Goal: Task Accomplishment & Management: Manage account settings

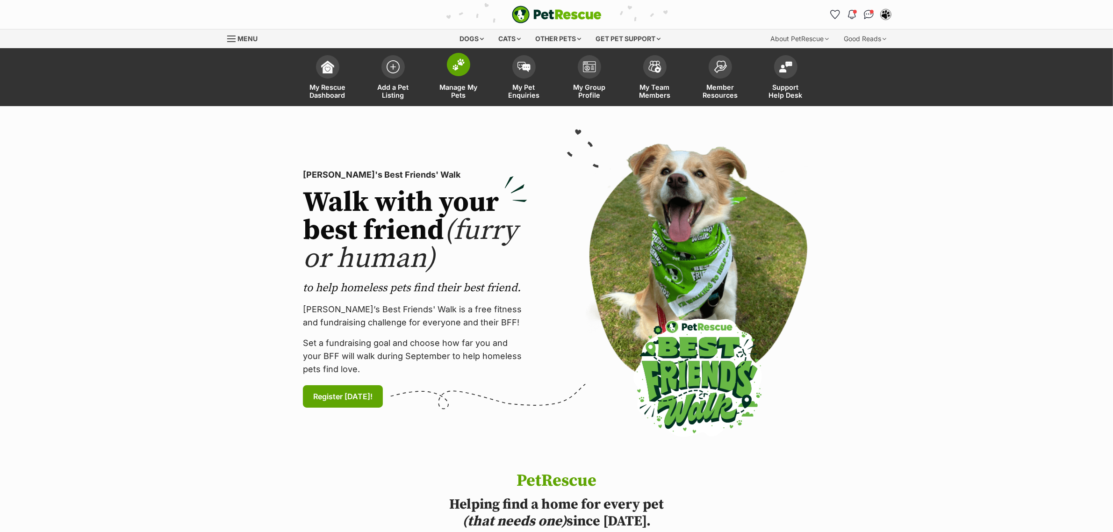
click at [464, 63] on img at bounding box center [458, 64] width 13 height 12
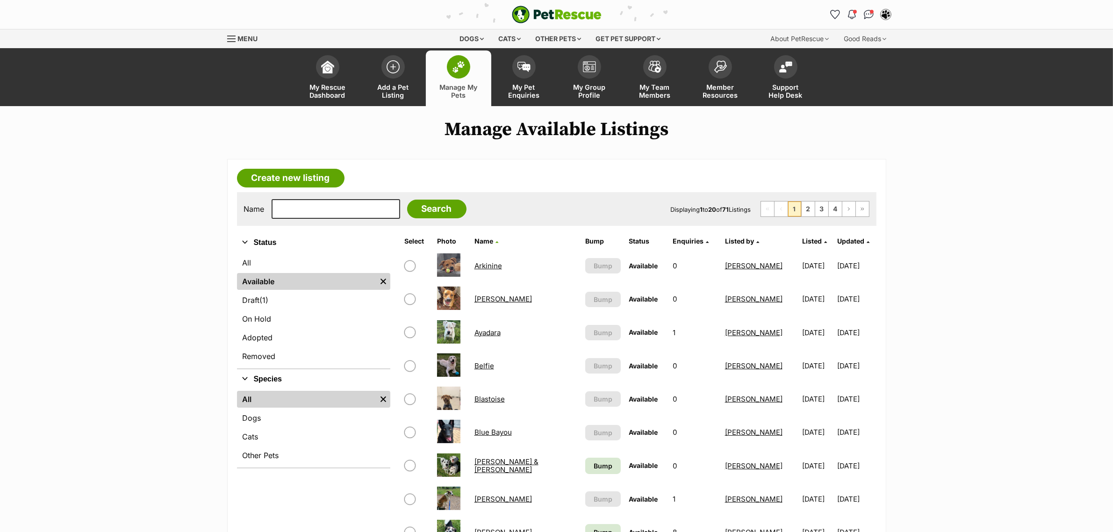
click at [802, 238] on span "Listed" at bounding box center [812, 241] width 20 height 8
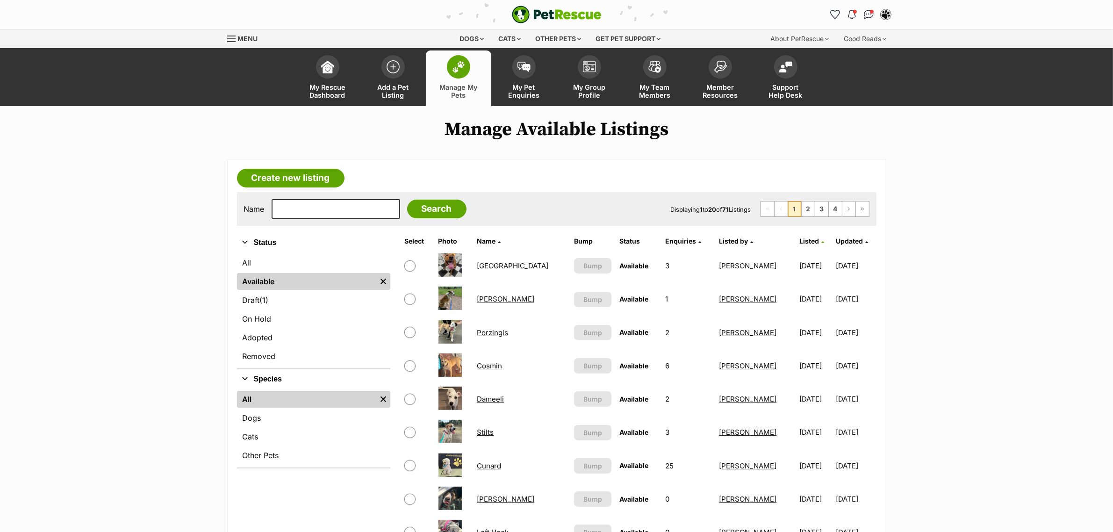
click at [800, 239] on span "Listed" at bounding box center [810, 241] width 20 height 8
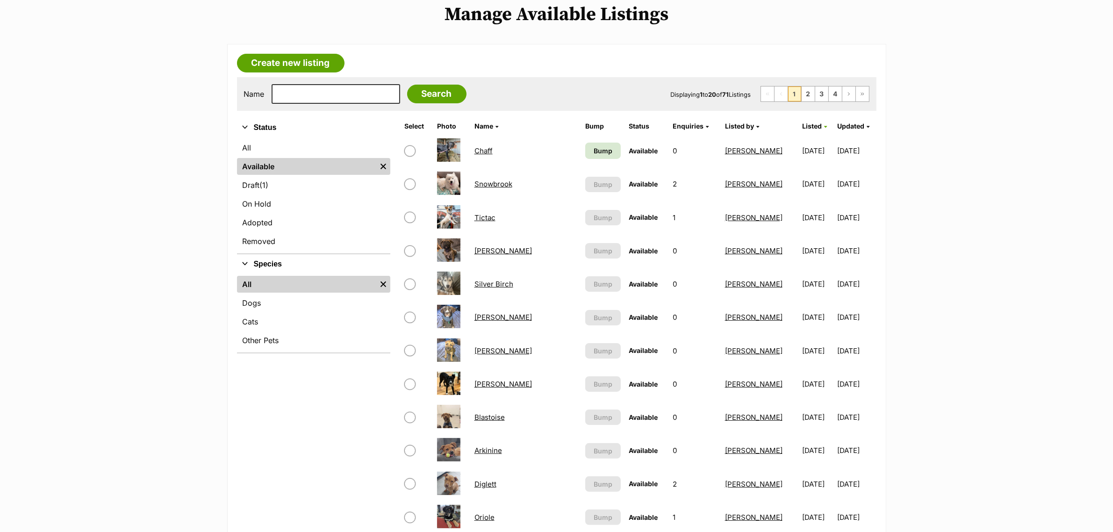
scroll to position [117, 0]
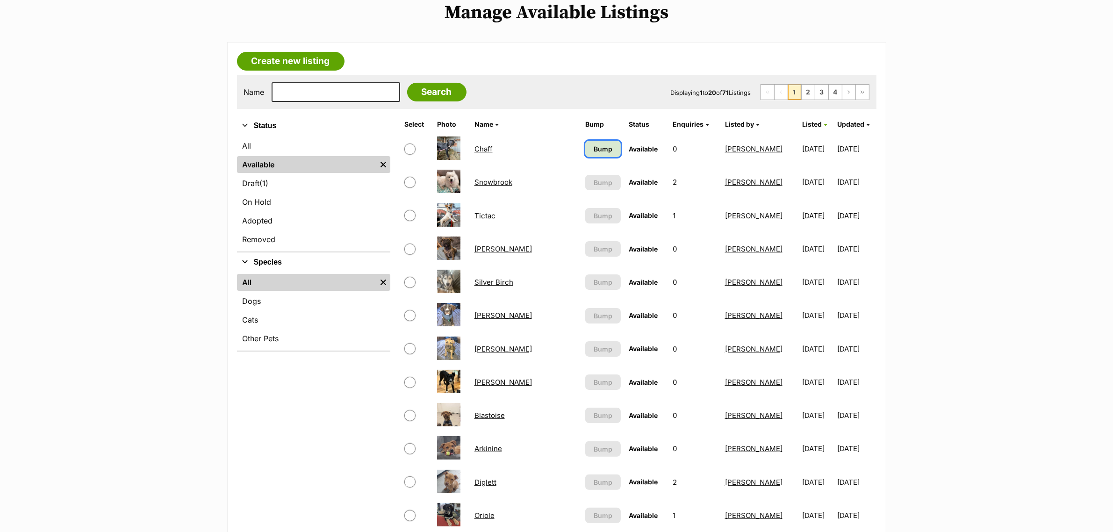
click at [608, 144] on span "Bump" at bounding box center [603, 149] width 19 height 10
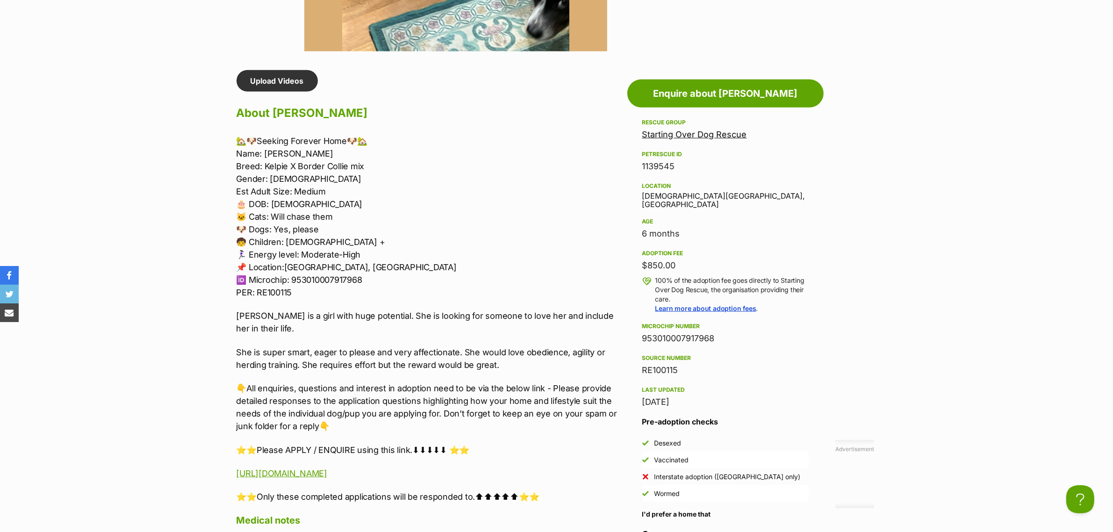
scroll to position [760, 0]
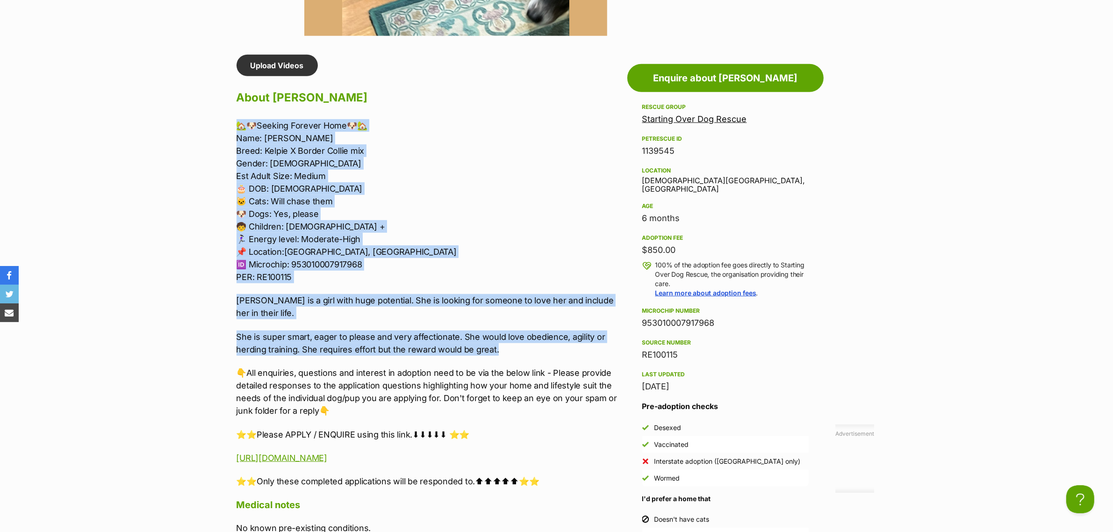
drag, startPoint x: 524, startPoint y: 347, endPoint x: 238, endPoint y: 118, distance: 366.2
click at [238, 119] on div "🏡🐶Seeking Forever Home🐶🏡 Name: Jessie Rose Breed: Kelpie X Border Collie mix Ge…" at bounding box center [430, 303] width 386 height 368
copy div "🏡🐶Seeking Forever Home🐶🏡 Name: Jessie Rose Breed: Kelpie X Border Collie mix Ge…"
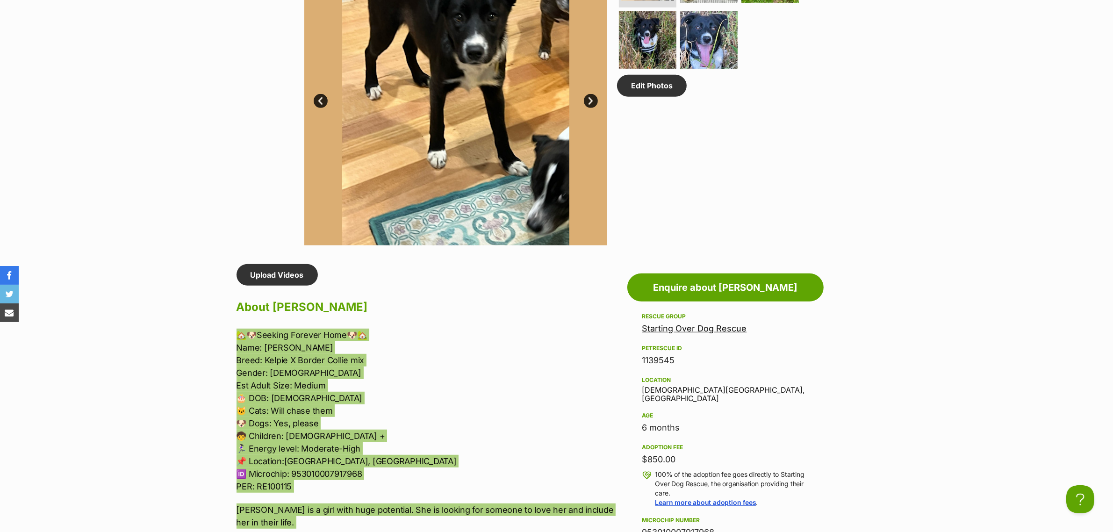
scroll to position [526, 0]
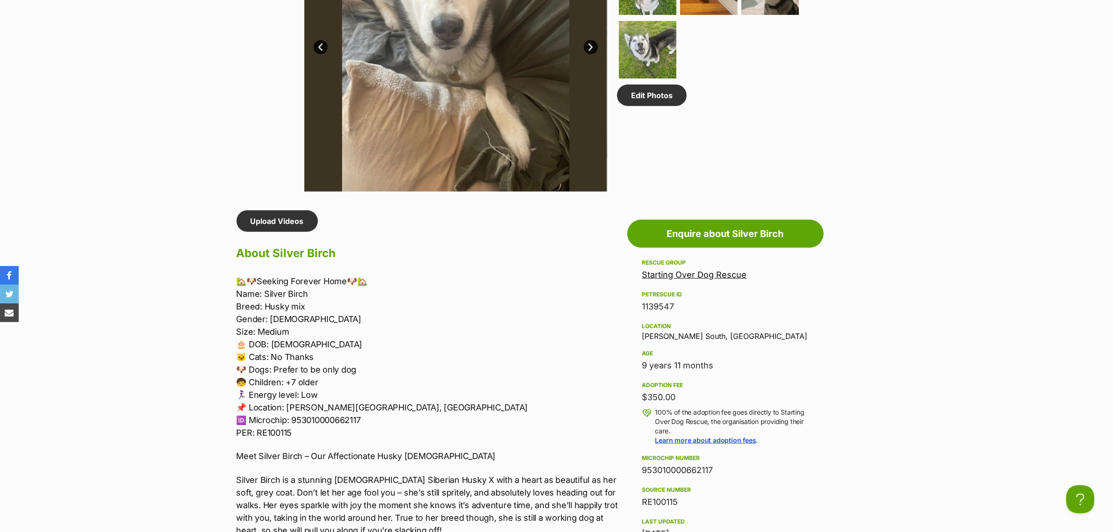
scroll to position [643, 0]
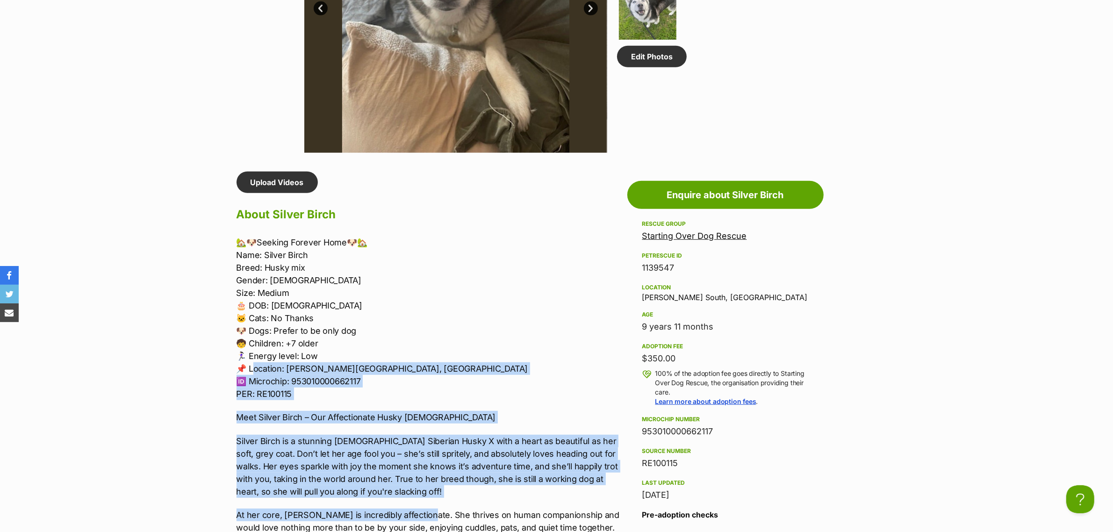
drag, startPoint x: 415, startPoint y: 499, endPoint x: 257, endPoint y: 373, distance: 201.9
click at [257, 373] on div "🏡🐶Seeking Forever Home🐶🏡 Name: Silver Birch Breed: Husky mix Gender: [DEMOGRAPH…" at bounding box center [430, 530] width 386 height 589
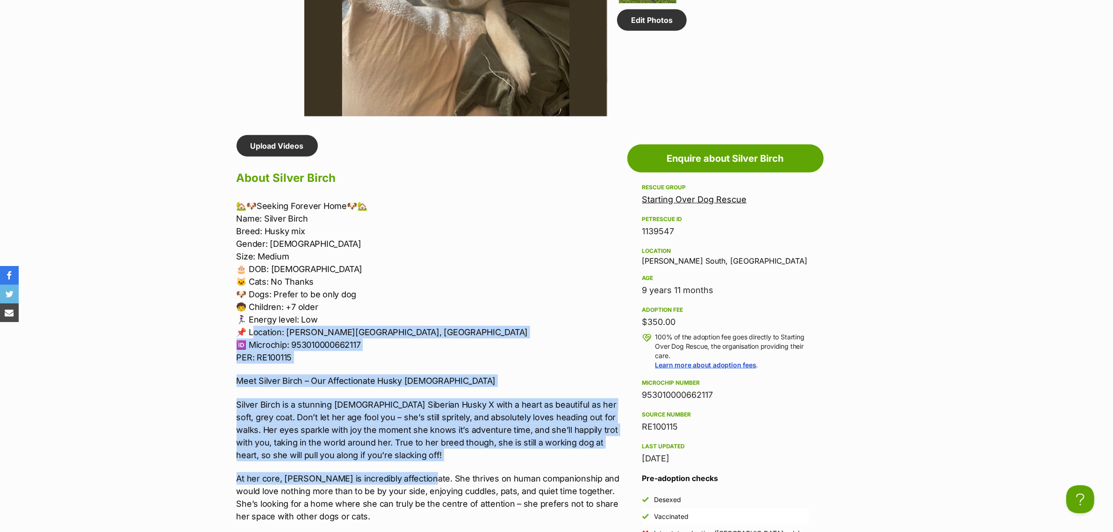
scroll to position [760, 0]
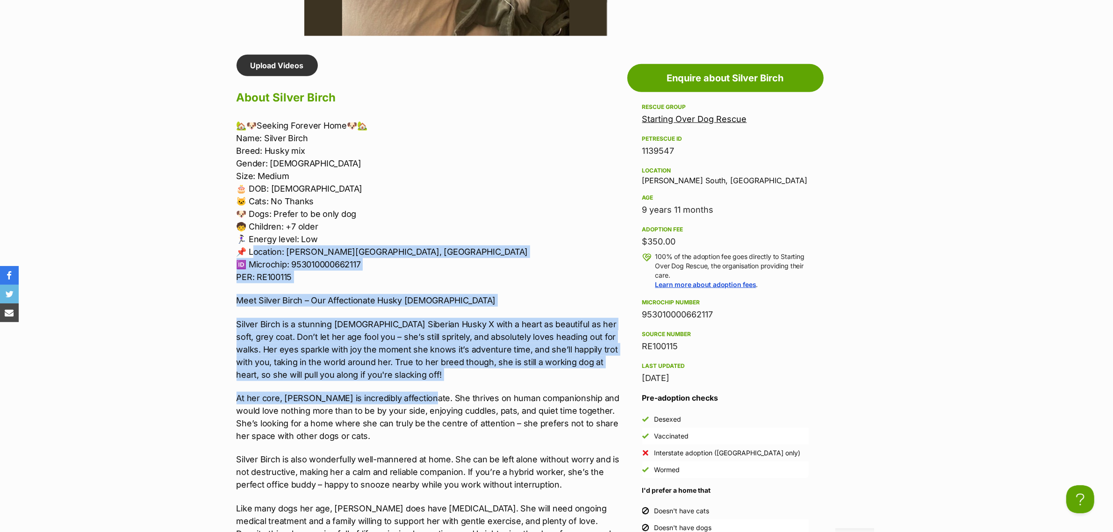
click at [411, 382] on div "🏡🐶Seeking Forever Home🐶🏡 Name: Silver Birch Breed: Husky mix Gender: [DEMOGRAPH…" at bounding box center [430, 413] width 386 height 589
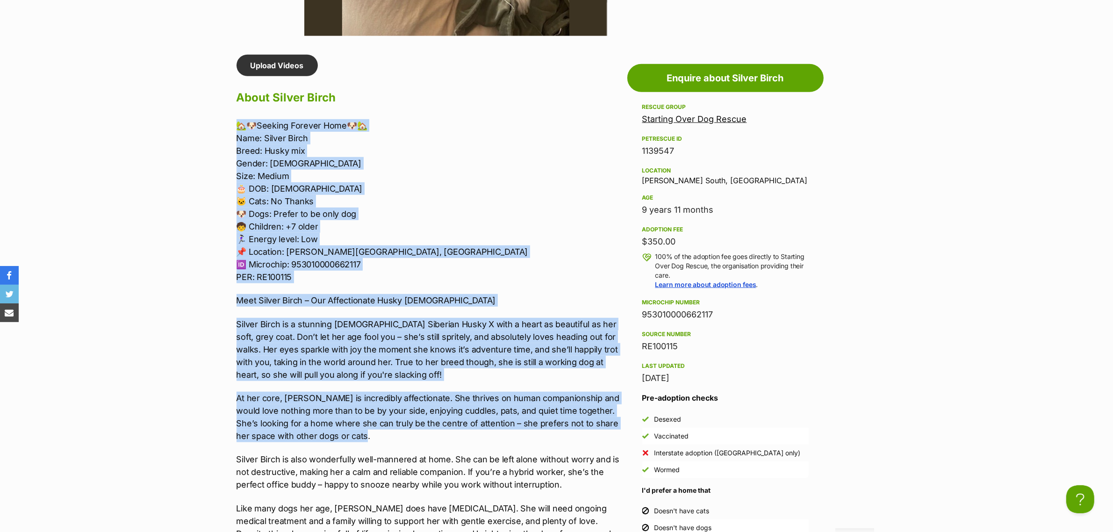
drag, startPoint x: 363, startPoint y: 436, endPoint x: 214, endPoint y: 124, distance: 345.7
copy div "🏡🐶Seeking Forever Home🐶🏡 Name: Silver Birch Breed: Husky mix Gender: Female Siz…"
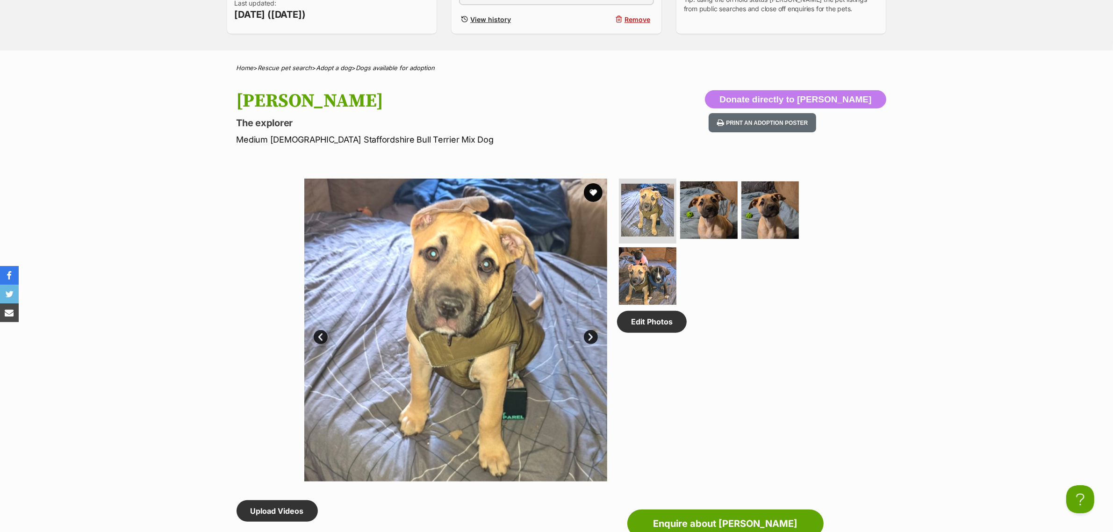
scroll to position [351, 0]
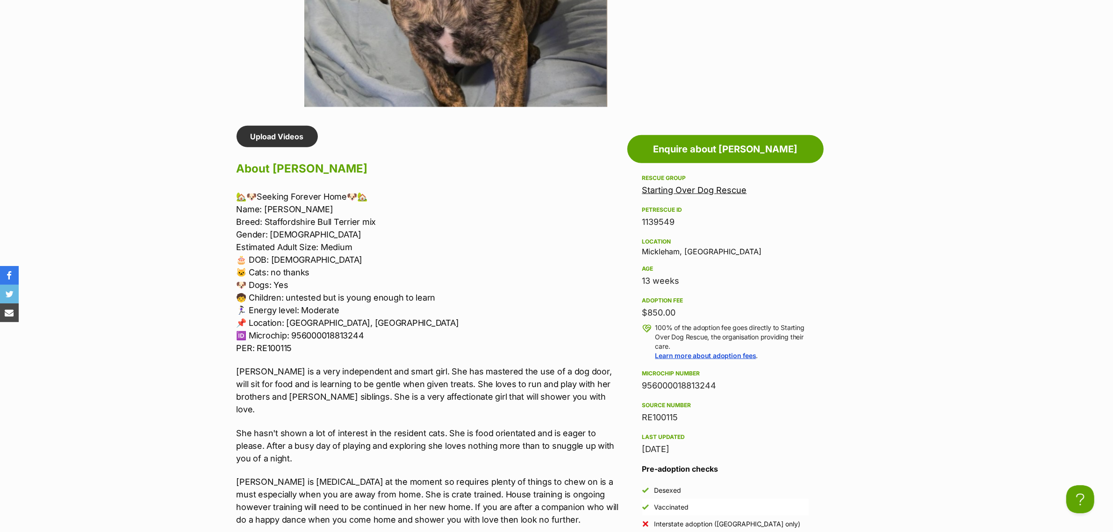
scroll to position [701, 0]
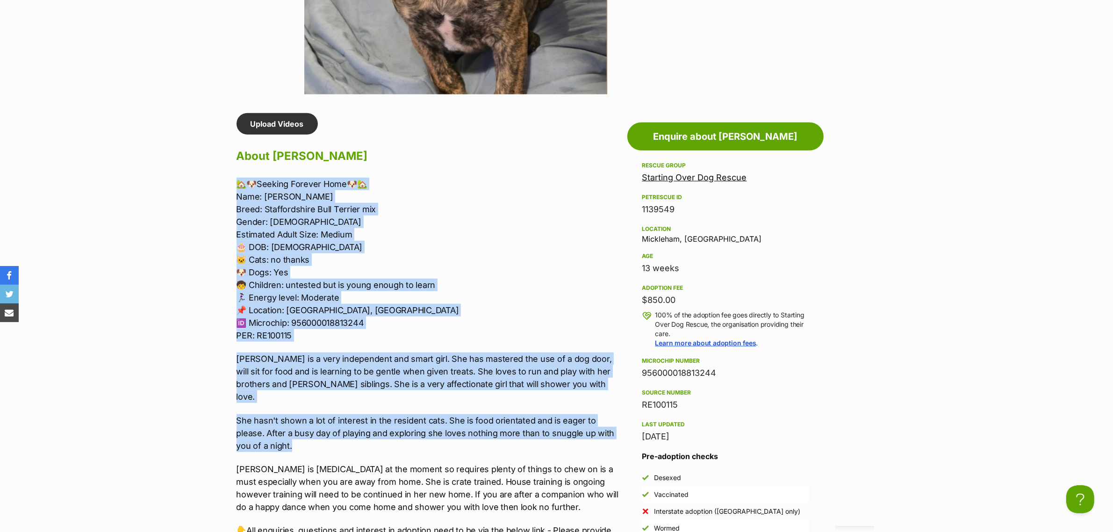
drag, startPoint x: 302, startPoint y: 433, endPoint x: 218, endPoint y: 173, distance: 272.8
copy div "🏡🐶Seeking Forever Home🐶🏡 Name: Shields Breed: Staffordshire Bull Terrier mix Ge…"
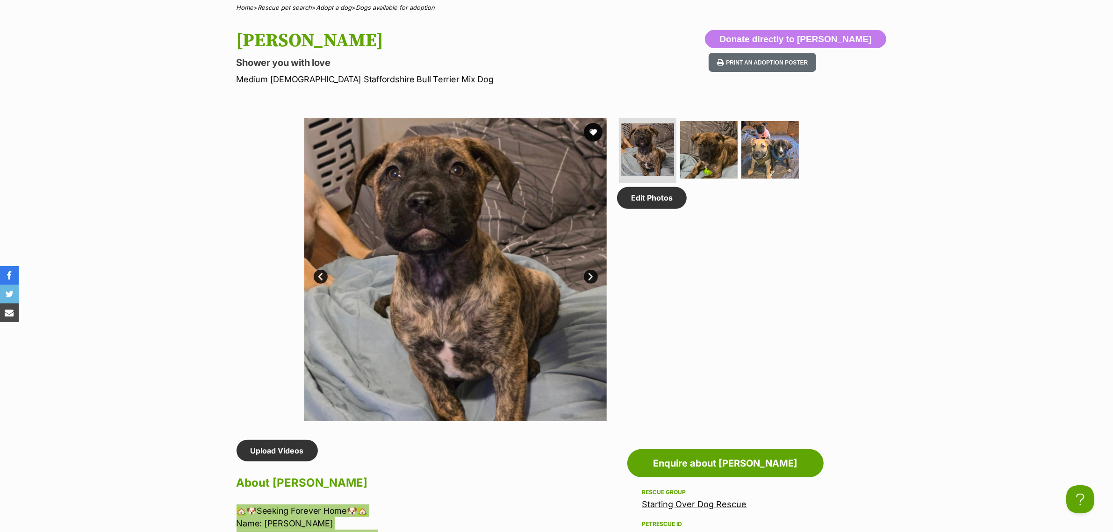
scroll to position [351, 0]
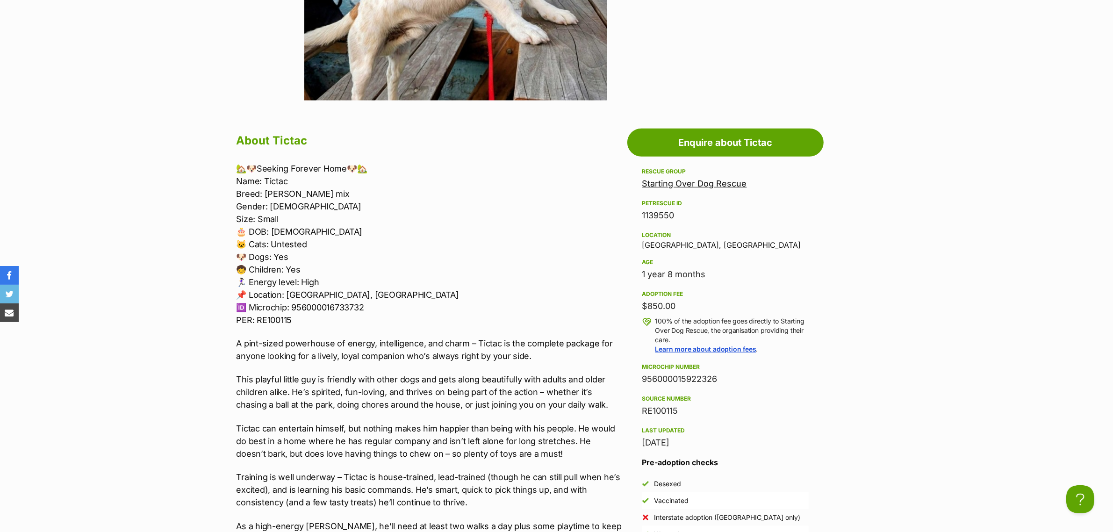
scroll to position [701, 0]
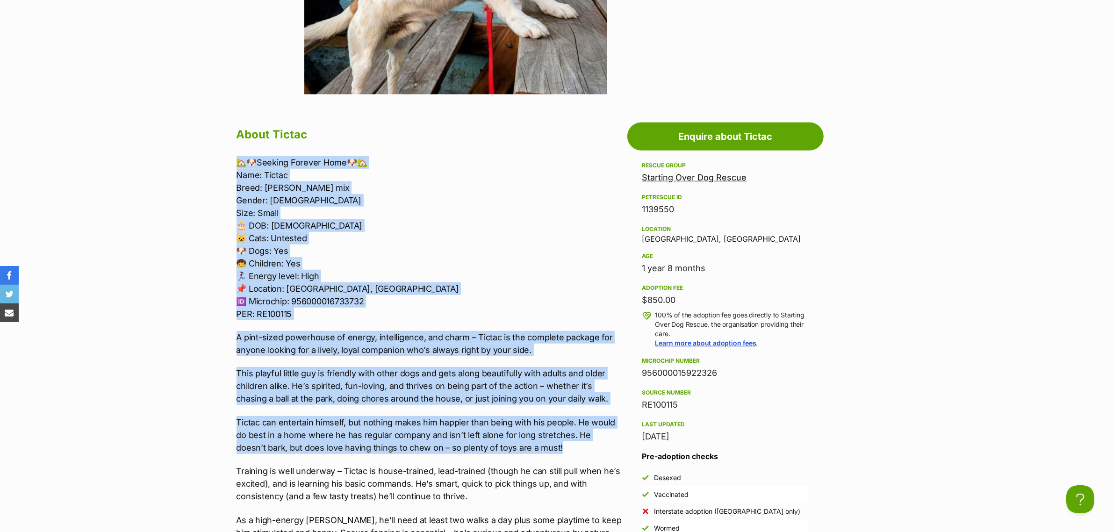
drag, startPoint x: 541, startPoint y: 448, endPoint x: 214, endPoint y: 152, distance: 441.3
copy div "🏡🐶Seeking Forever Home🐶🏡 Name: Tictac Breed: Jack Russell mix Gender: Male Size…"
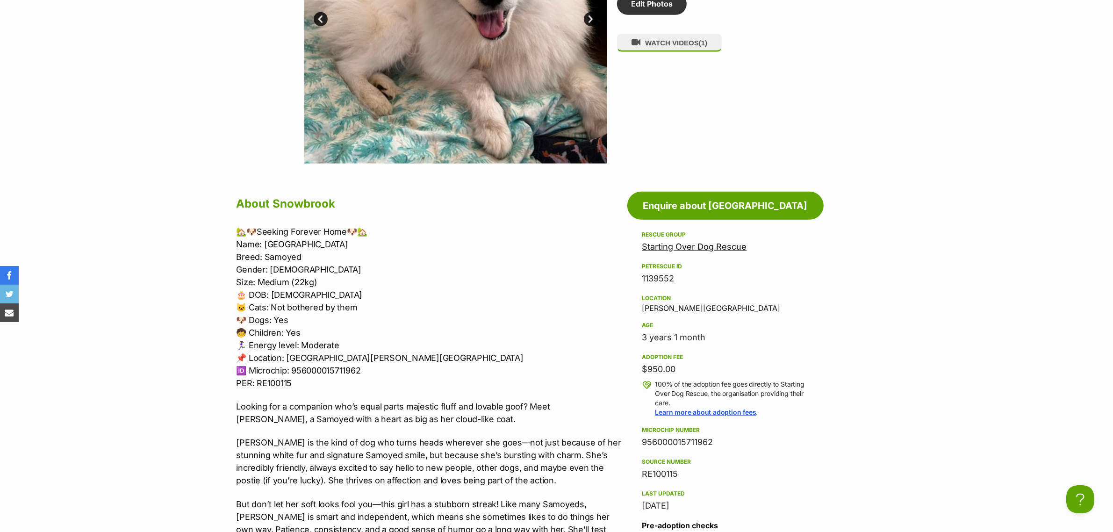
scroll to position [701, 0]
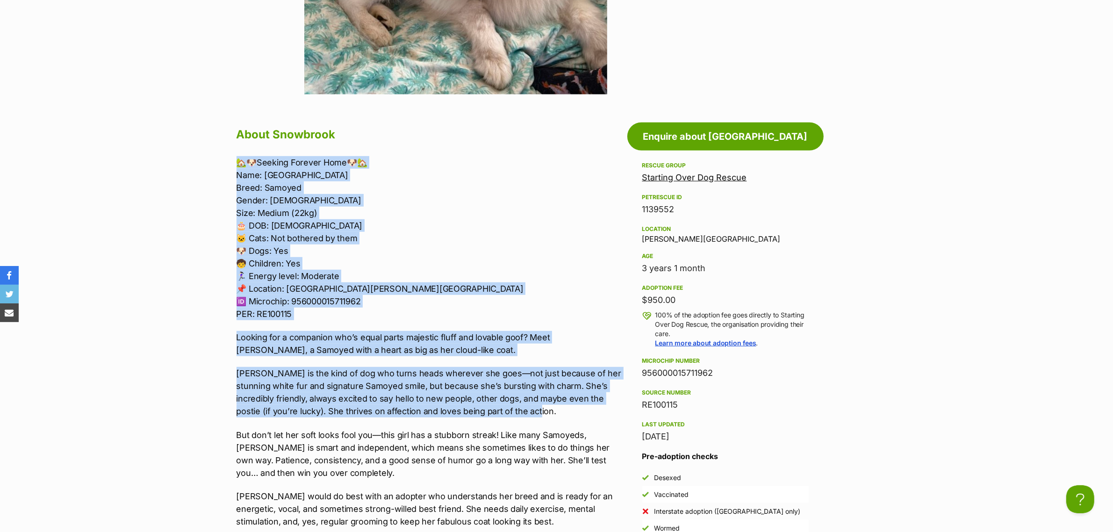
drag, startPoint x: 555, startPoint y: 410, endPoint x: 209, endPoint y: 162, distance: 424.9
click at [209, 162] on section "Starting Over Dog Rescue A member of PetRescue since 2012 🎉 TOTAL PETS LISTED 7…" at bounding box center [556, 314] width 1113 height 1819
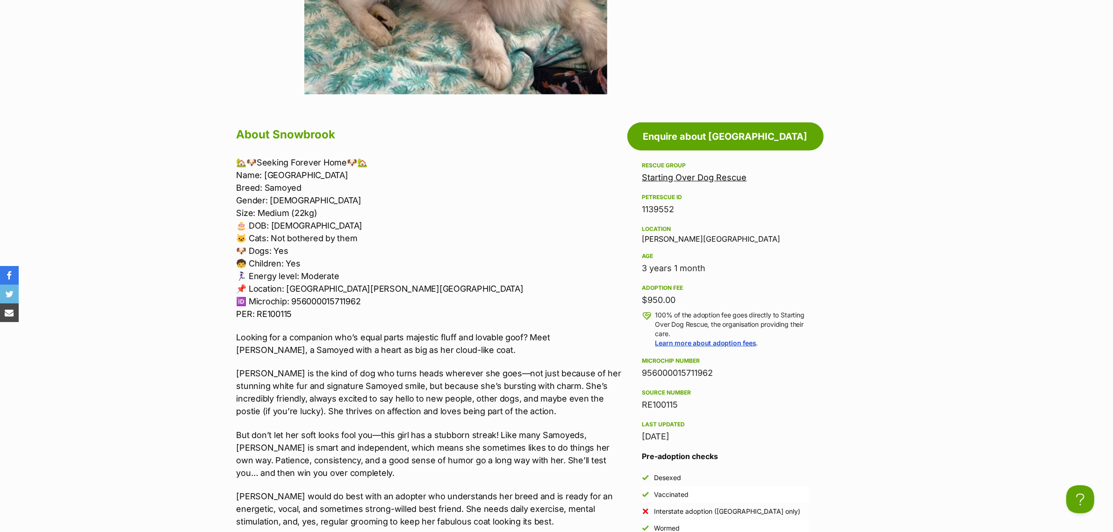
click at [387, 483] on div "🏡🐶Seeking Forever Home🐶🏡 Name: Snowbrook Breed: Samoyed Gender: Female Size: Me…" at bounding box center [430, 426] width 386 height 541
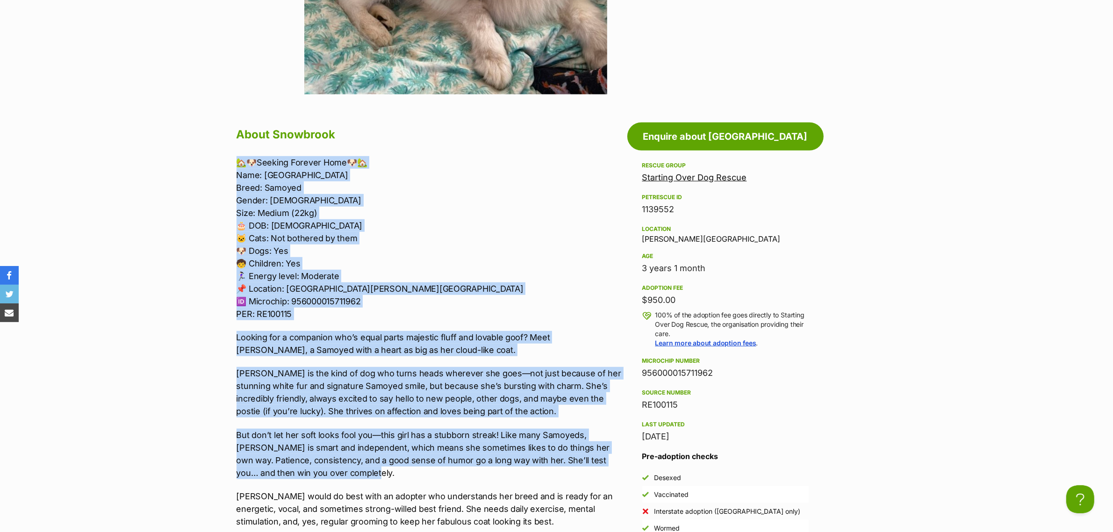
drag, startPoint x: 363, startPoint y: 472, endPoint x: 223, endPoint y: 160, distance: 342.2
copy div "🏡🐶Seeking Forever Home🐶🏡 Name: Snowbrook Breed: Samoyed Gender: Female Size: Me…"
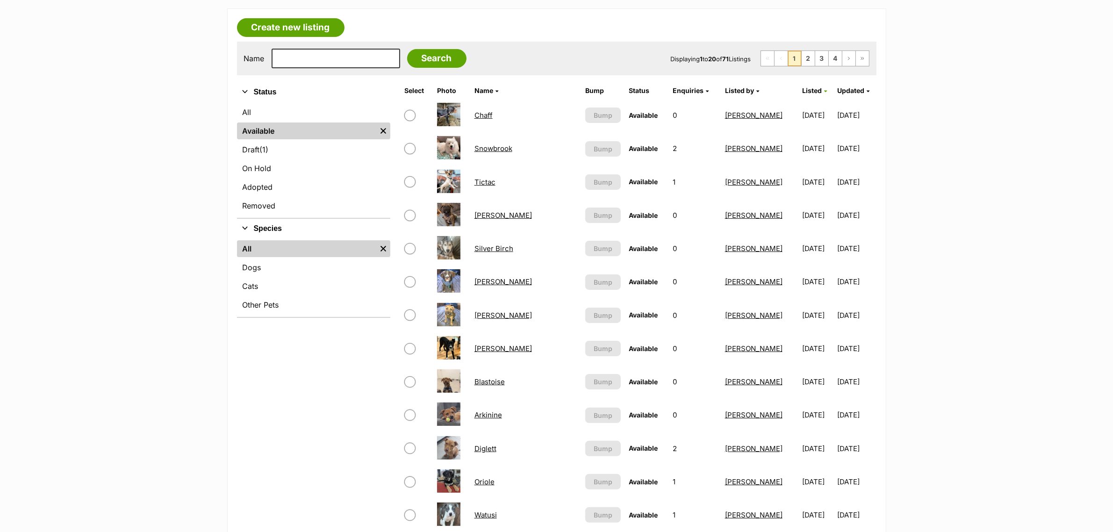
scroll to position [175, 0]
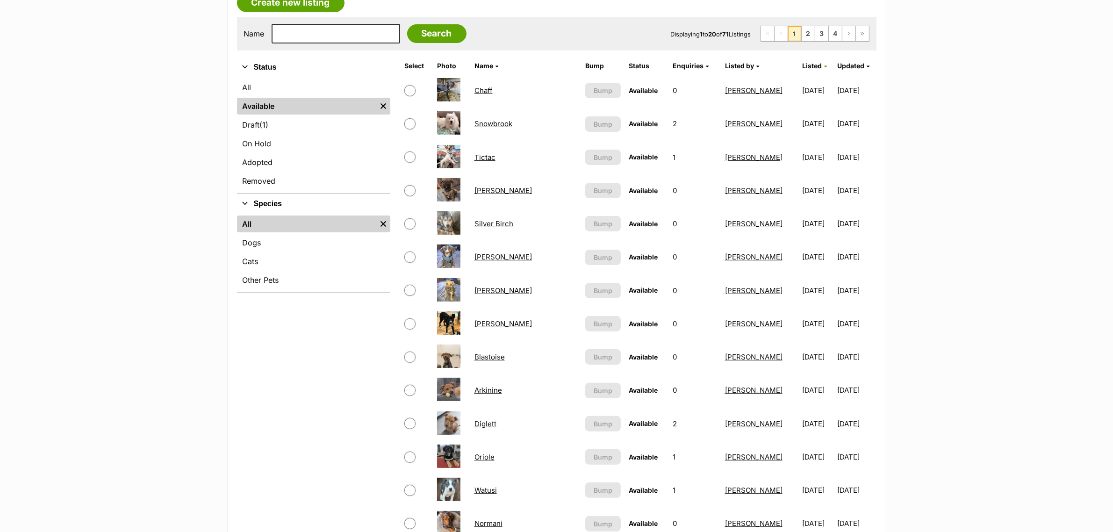
click at [456, 484] on img at bounding box center [448, 489] width 23 height 23
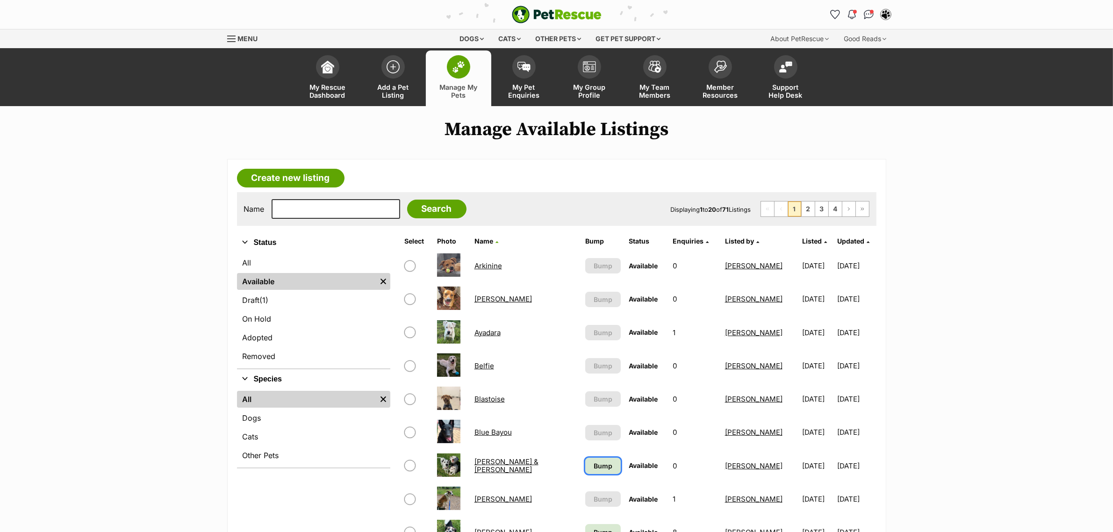
click at [601, 462] on link "Bump" at bounding box center [603, 466] width 36 height 16
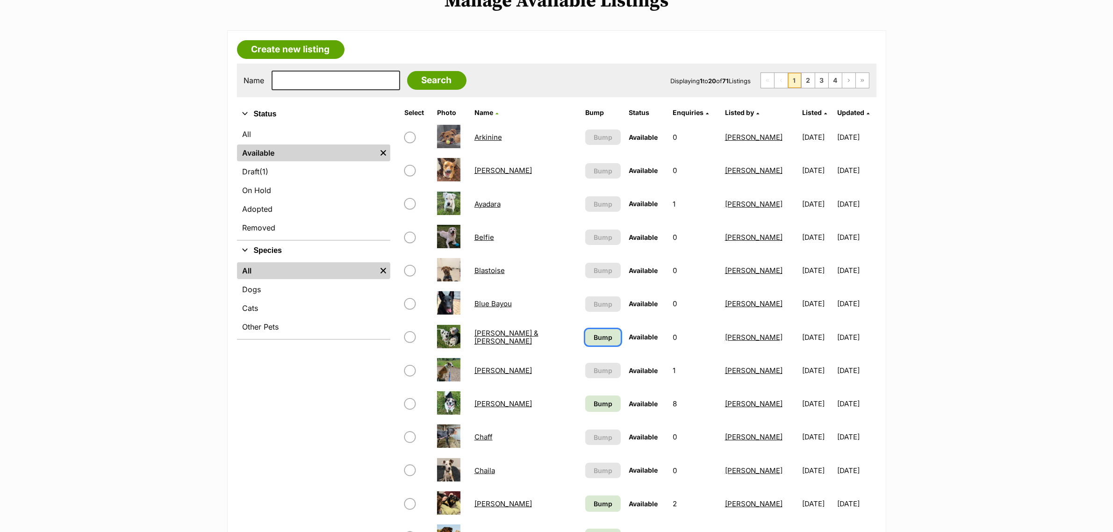
scroll to position [234, 0]
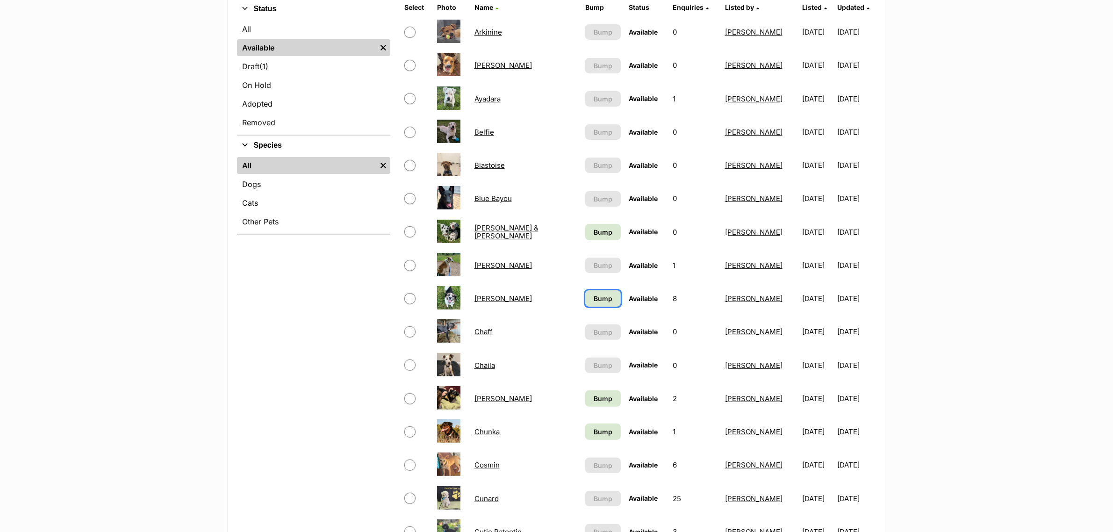
click at [594, 296] on span "Bump" at bounding box center [603, 299] width 19 height 10
click at [585, 400] on link "Bump" at bounding box center [603, 398] width 36 height 16
click at [594, 432] on span "Bump" at bounding box center [603, 432] width 19 height 10
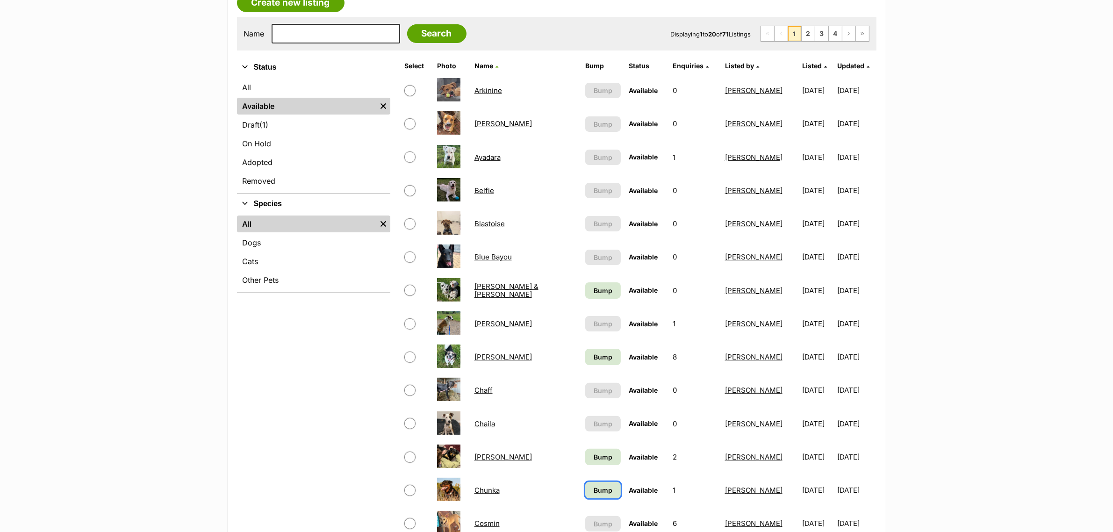
scroll to position [117, 0]
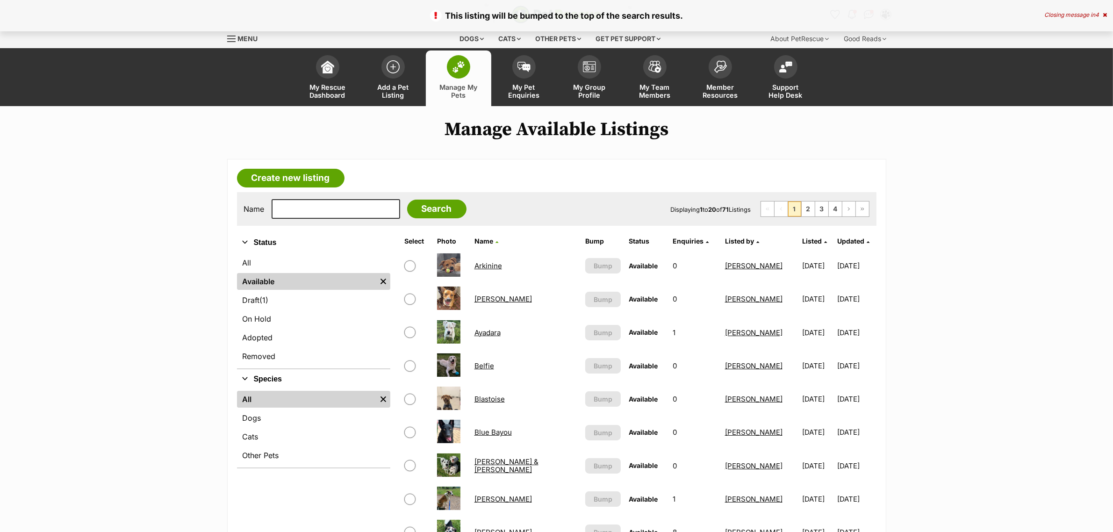
click at [407, 331] on input "checkbox" at bounding box center [409, 332] width 11 height 11
checkbox input "true"
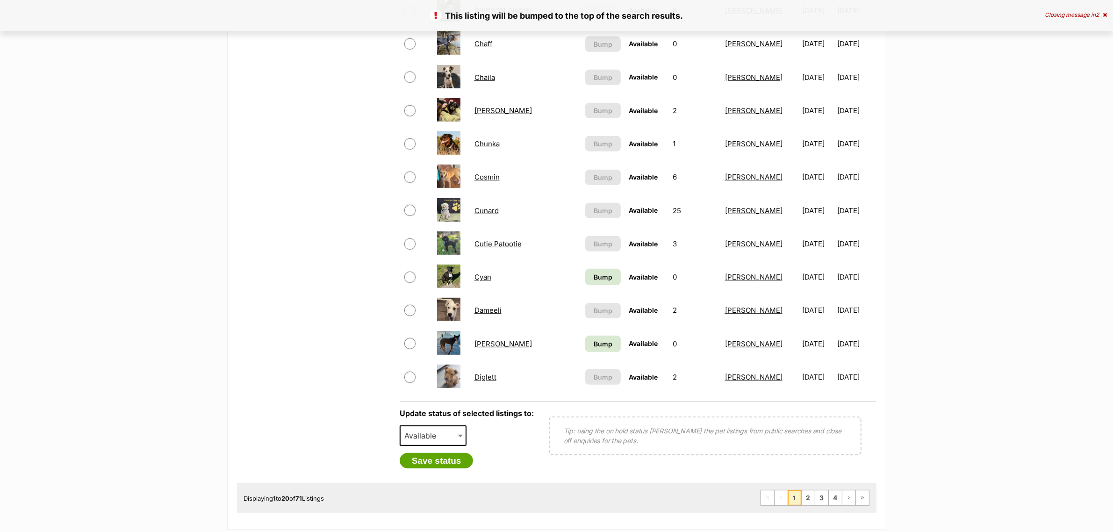
scroll to position [526, 0]
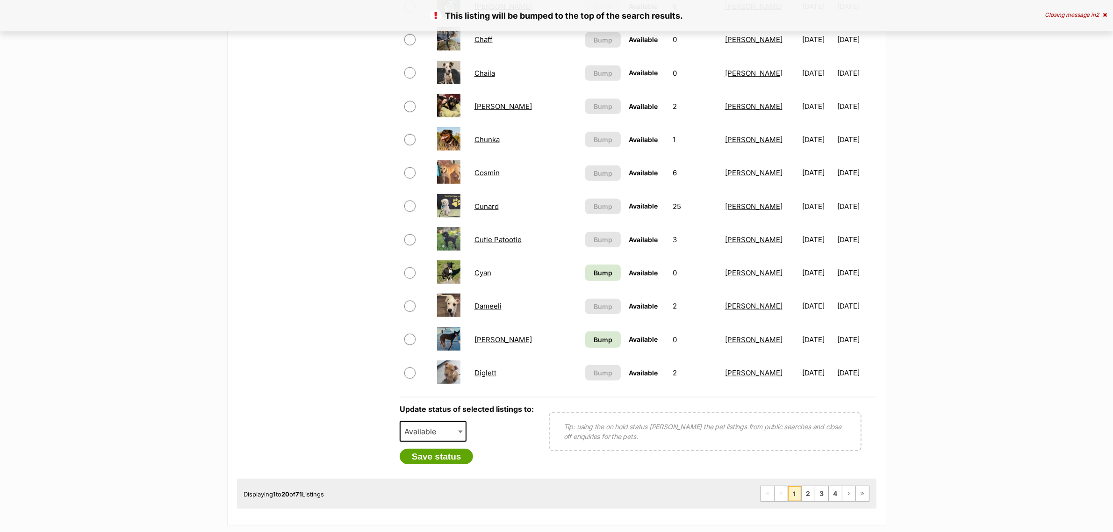
click at [449, 421] on span "Available" at bounding box center [433, 431] width 67 height 21
select select "on_hold"
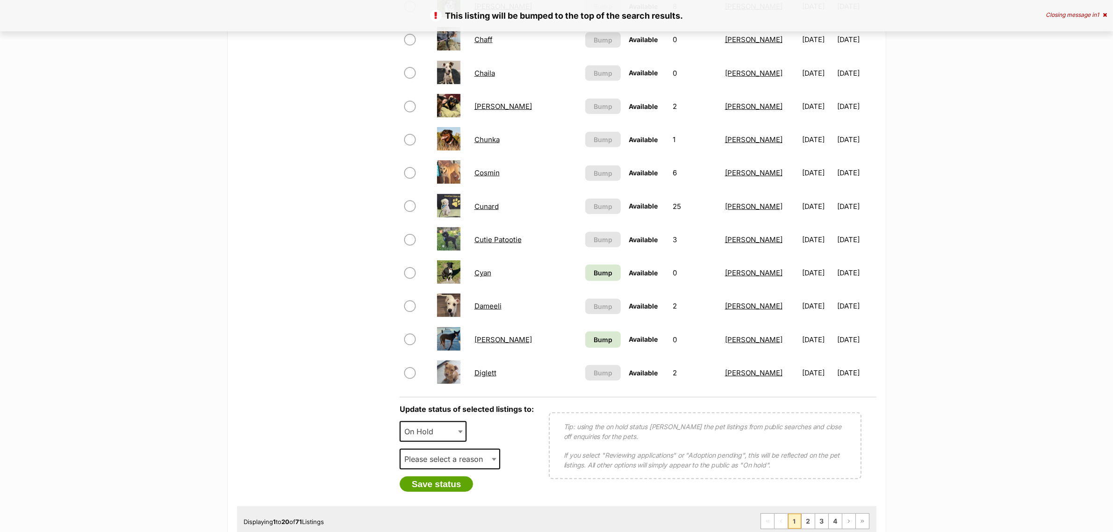
click at [426, 453] on span "Please select a reason" at bounding box center [447, 459] width 92 height 13
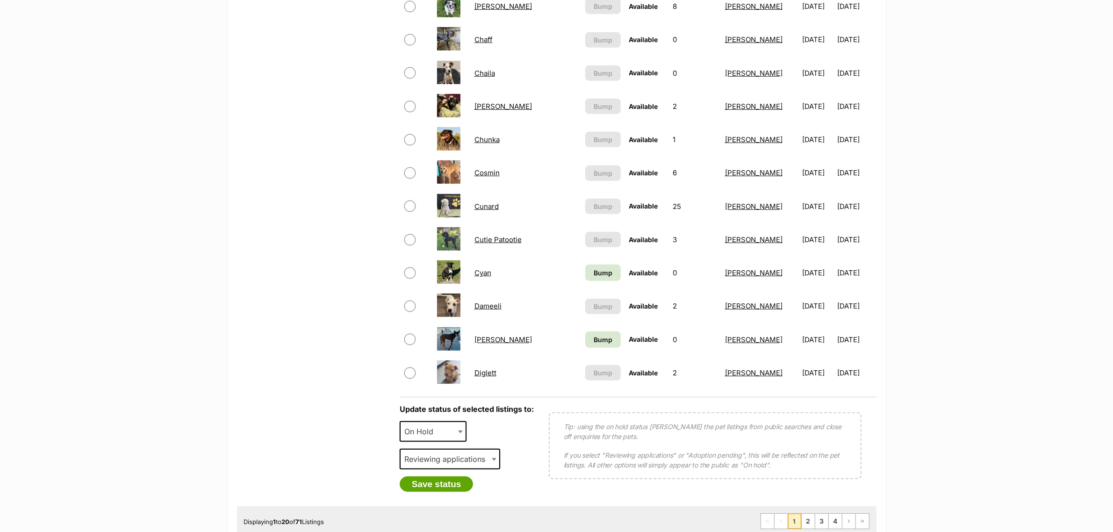
select select "reviewing_applications"
click at [434, 470] on div "Please select a reason Medical reasons Reviewing applications Adoption pending …" at bounding box center [450, 463] width 101 height 28
click at [431, 476] on button "Save status" at bounding box center [437, 484] width 74 height 16
click at [601, 265] on link "Bump" at bounding box center [603, 273] width 36 height 16
click at [583, 339] on body "Skip to main content Log in to favourite this pet Log in Or sign up Search PetR…" at bounding box center [556, 261] width 1113 height 1575
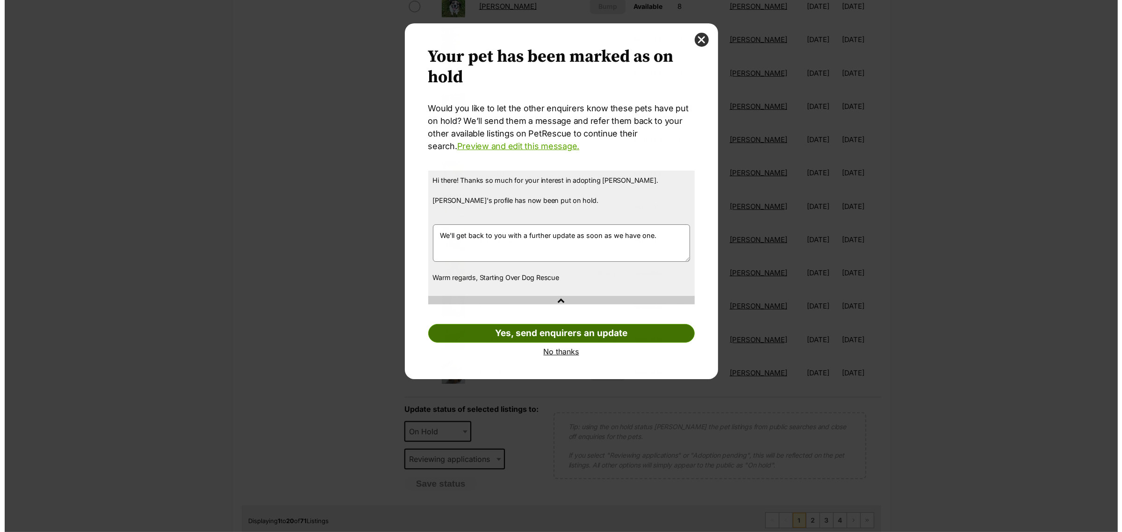
scroll to position [0, 0]
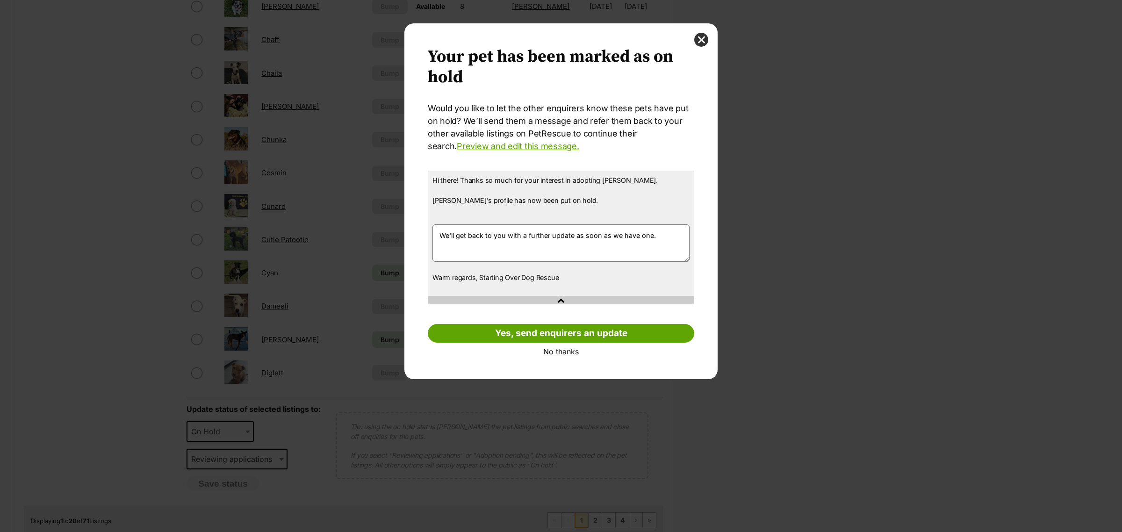
click at [541, 354] on link "No thanks" at bounding box center [561, 351] width 267 height 8
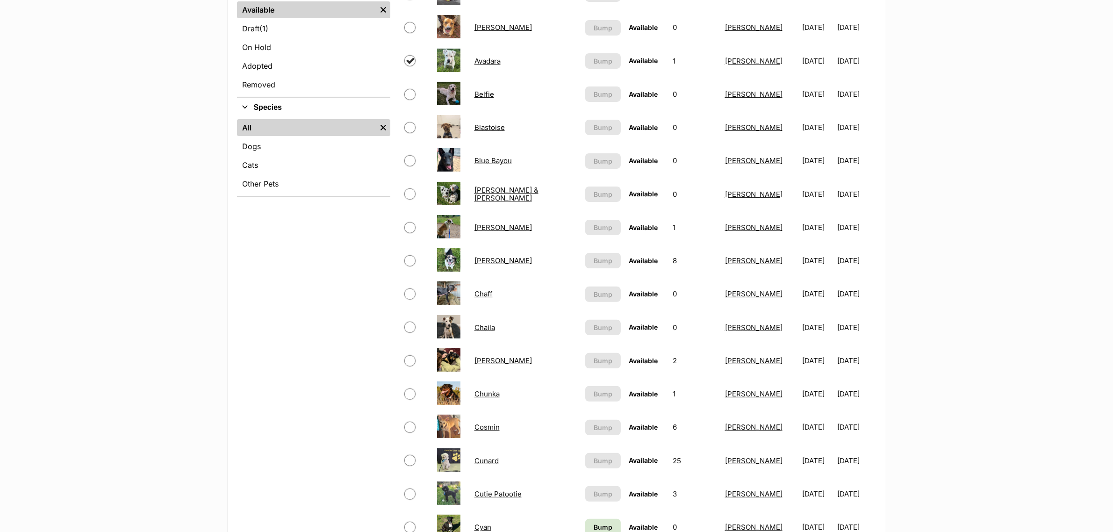
scroll to position [234, 0]
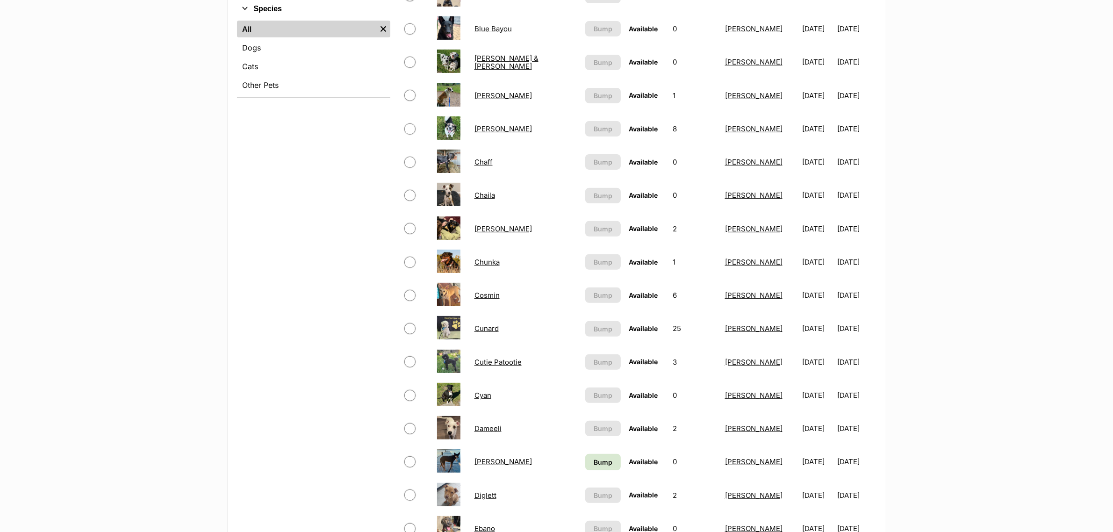
scroll to position [409, 0]
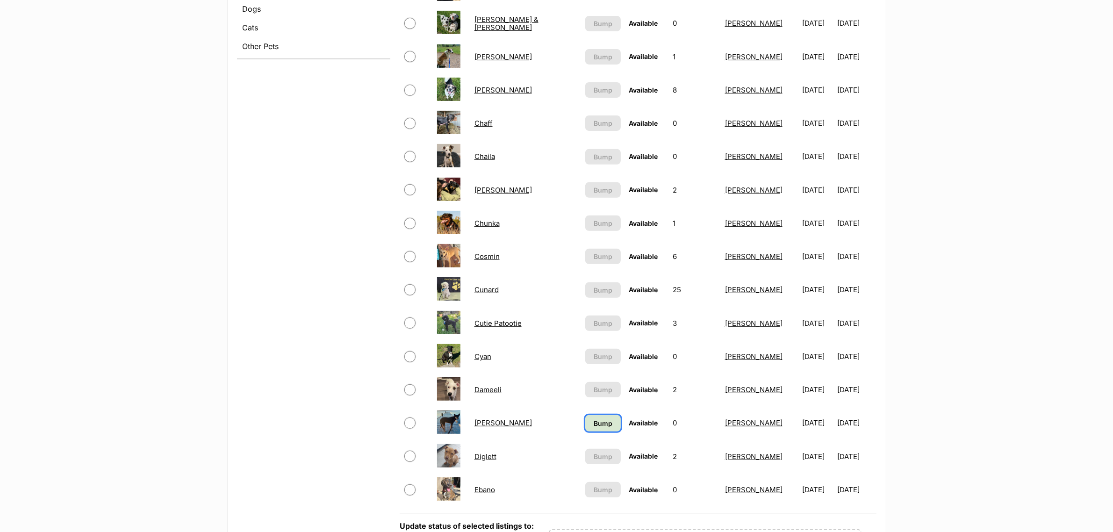
click at [595, 419] on link "Bump" at bounding box center [603, 423] width 36 height 16
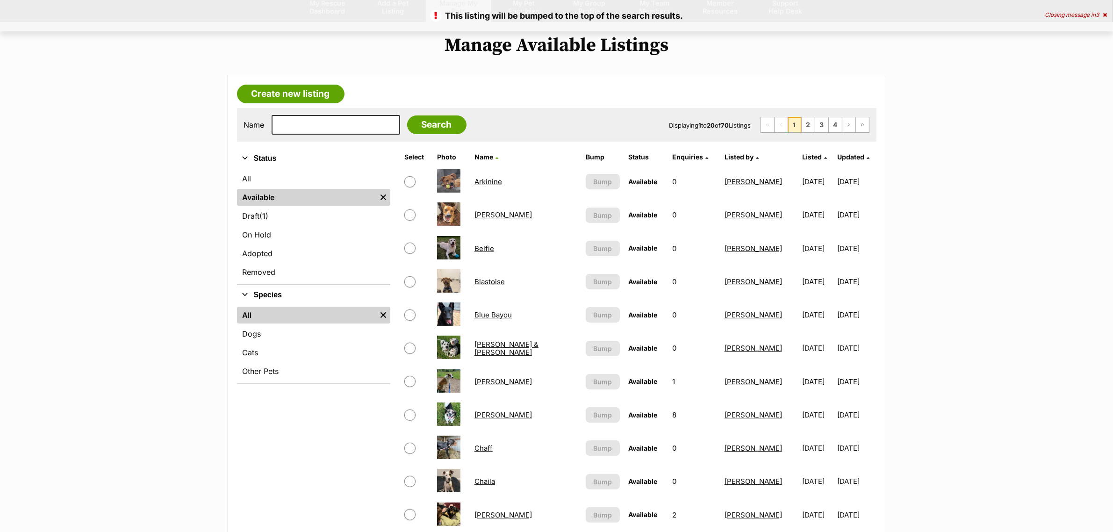
scroll to position [58, 0]
